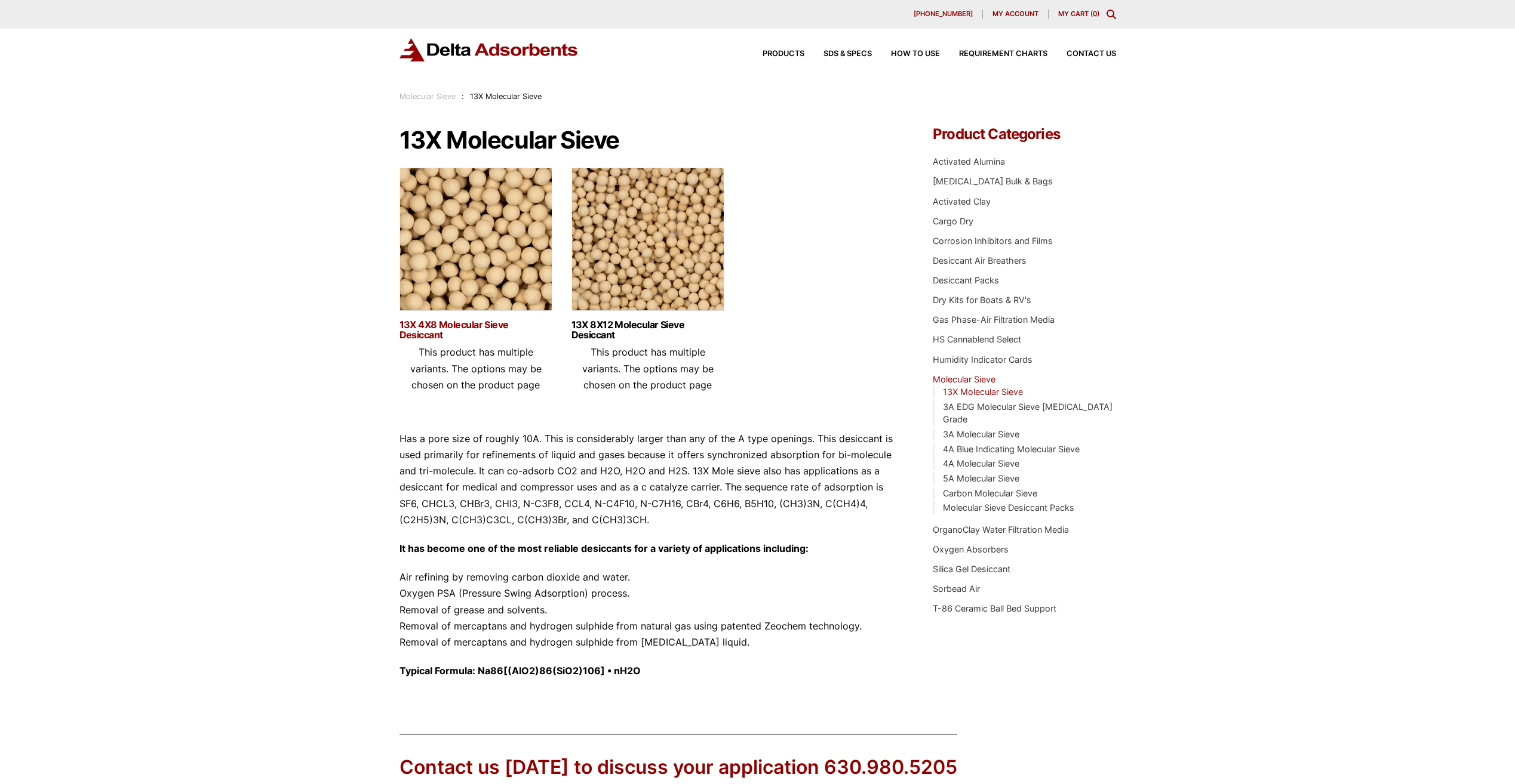
click at [434, 326] on link "13X 4X8 Molecular Sieve Desiccant" at bounding box center [476, 330] width 153 height 20
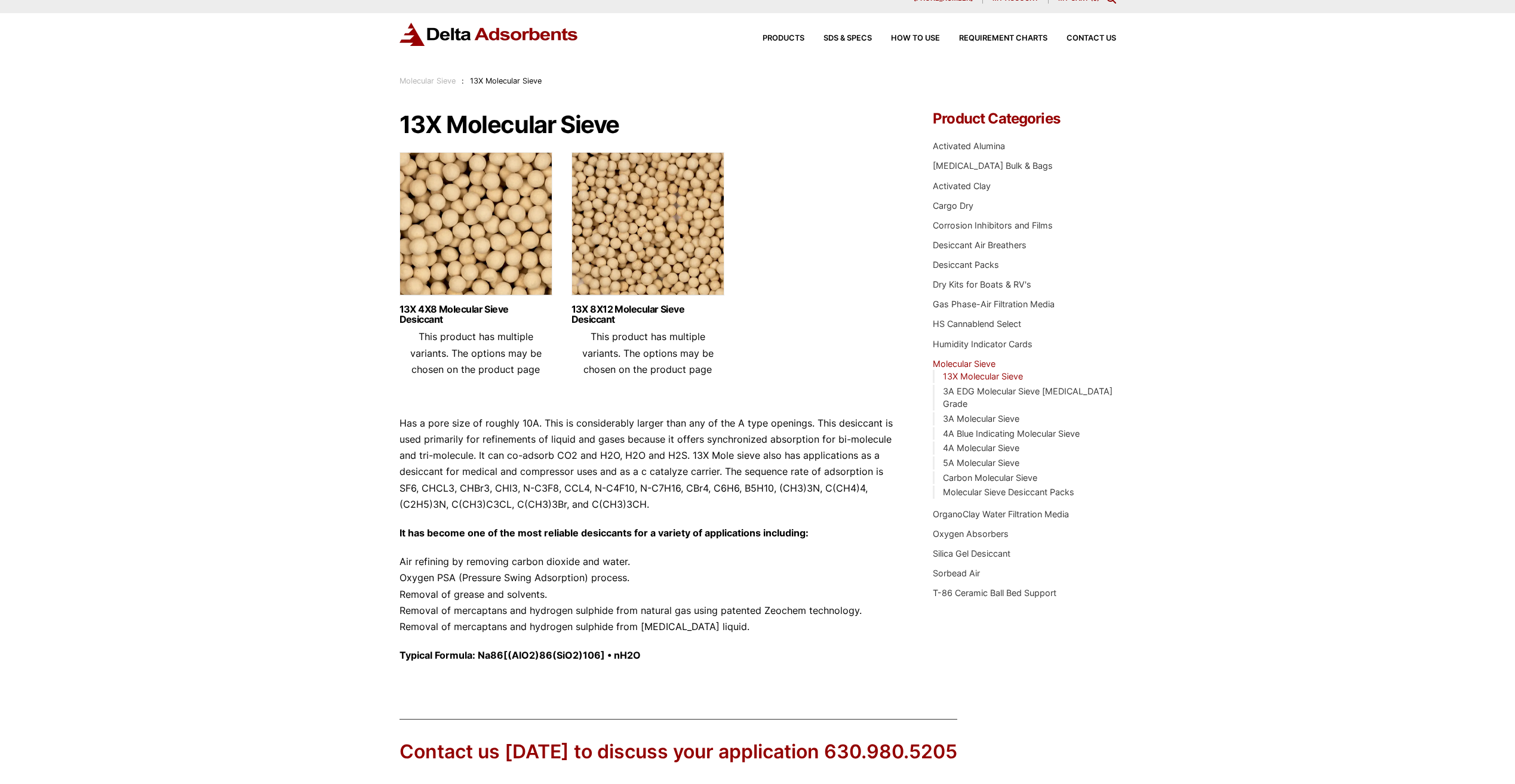
scroll to position [59, 0]
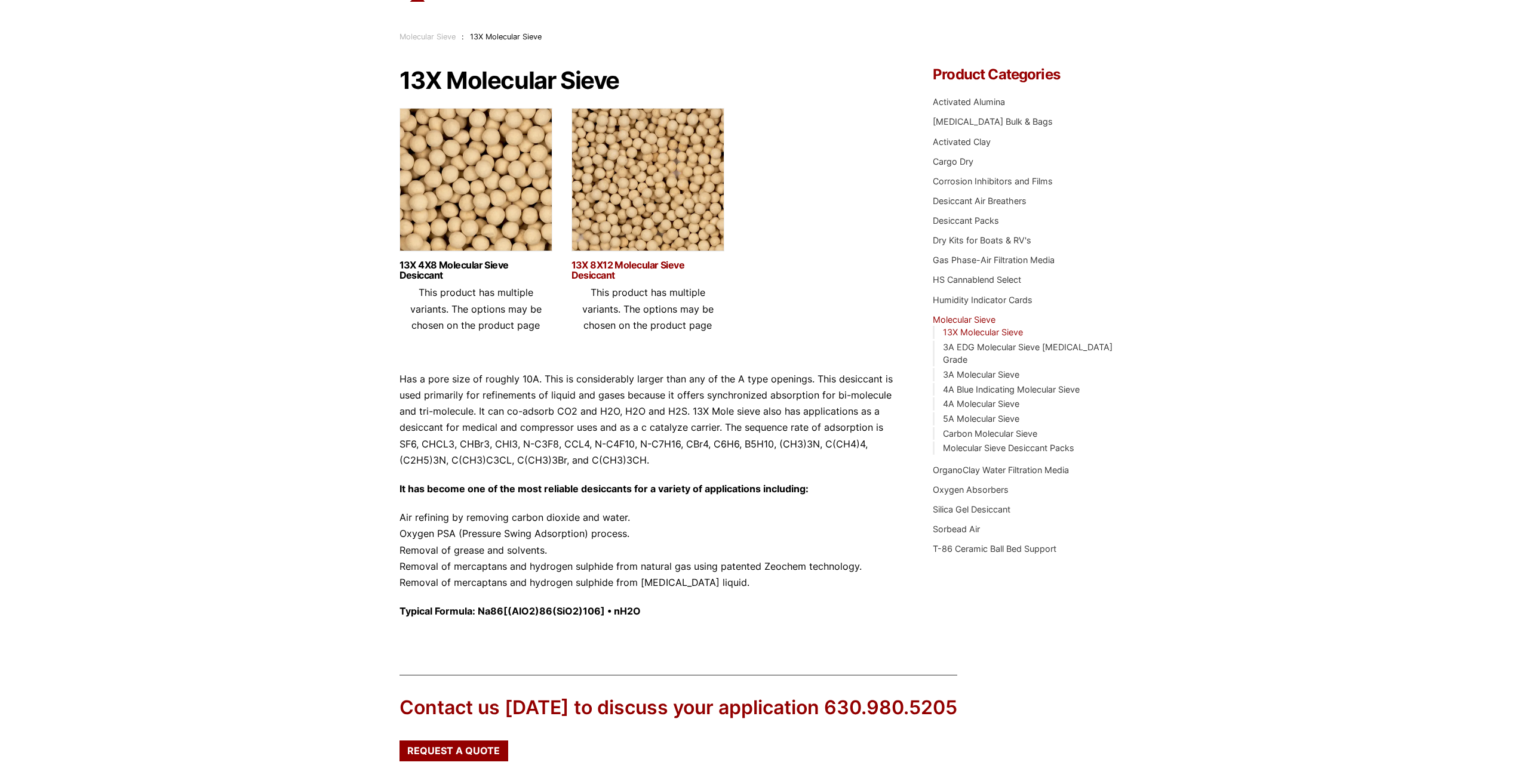
click at [606, 270] on link "13X 8X12 Molecular Sieve Desiccant" at bounding box center [649, 270] width 153 height 20
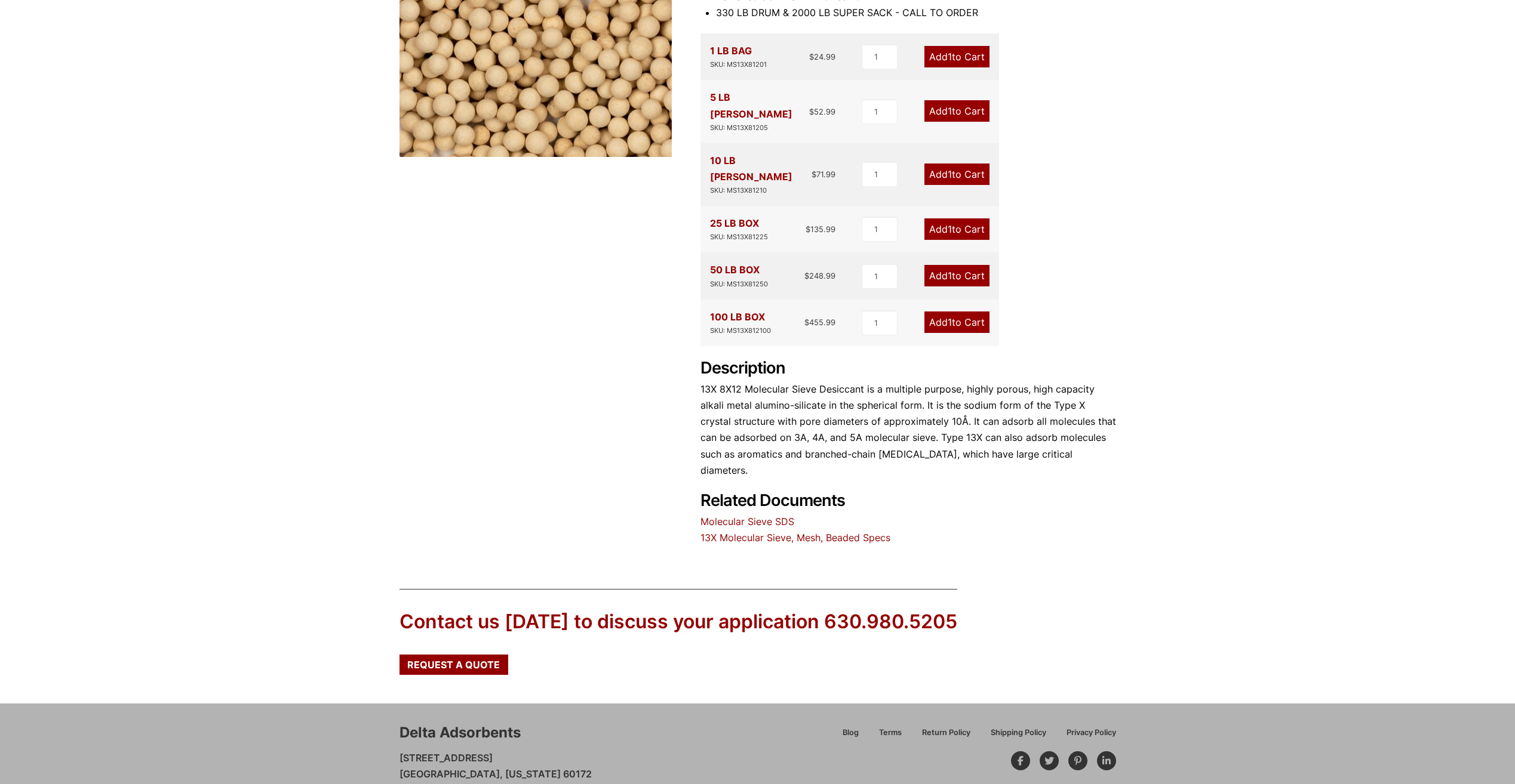
scroll to position [293, 0]
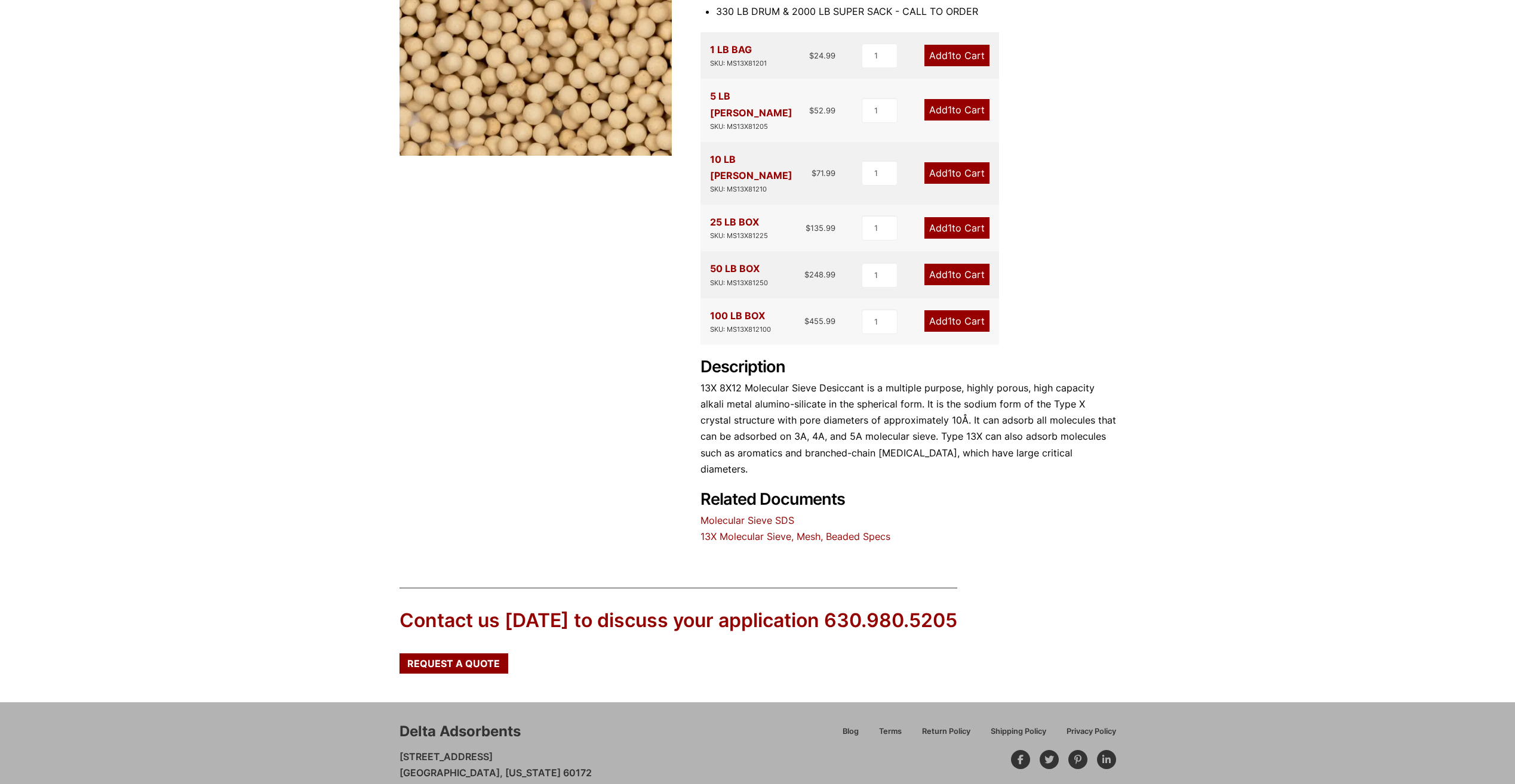
click at [761, 531] on link "13X Molecular Sieve, Mesh, Beaded Specs" at bounding box center [795, 536] width 190 height 12
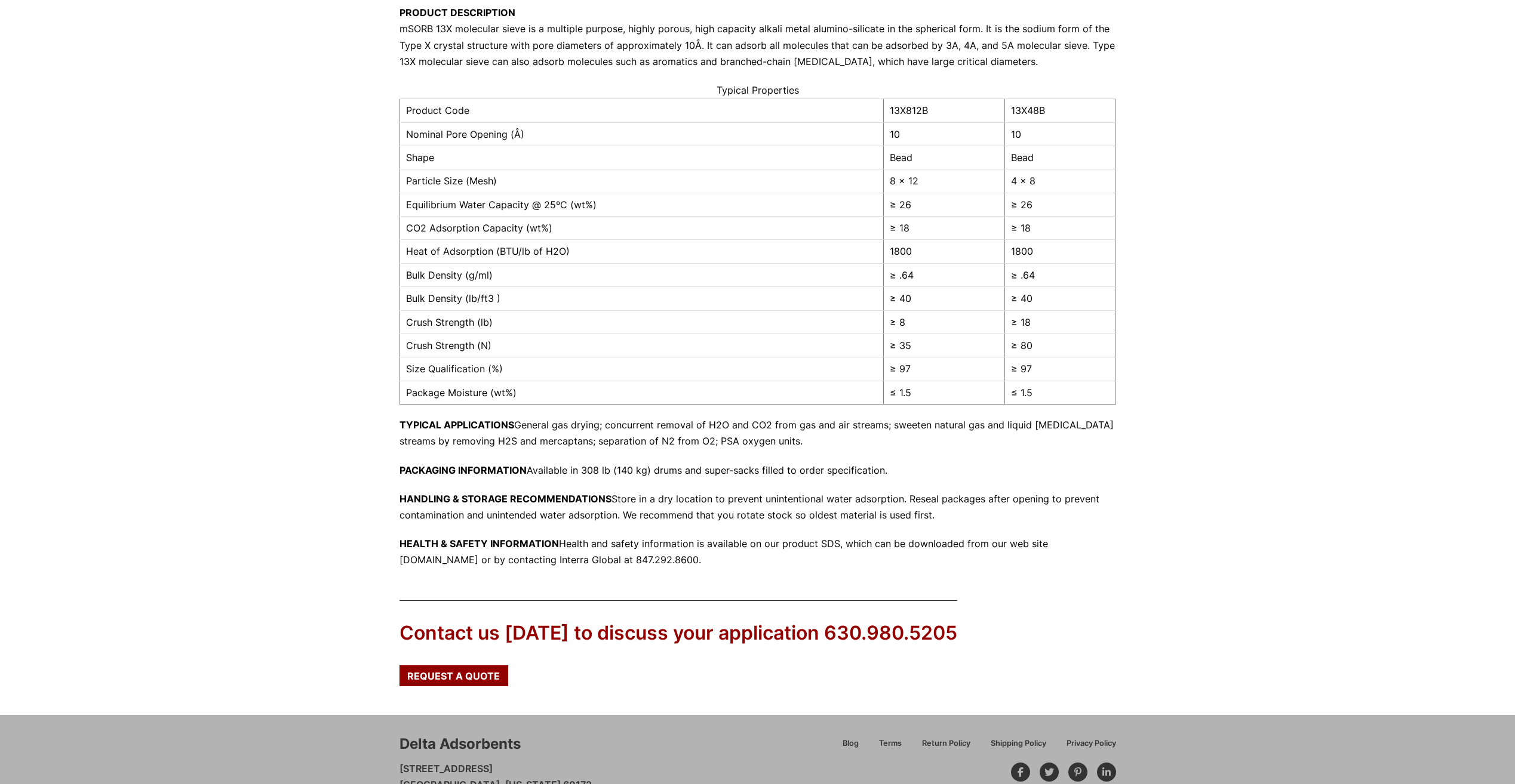
scroll to position [76, 0]
